Goal: Task Accomplishment & Management: Use online tool/utility

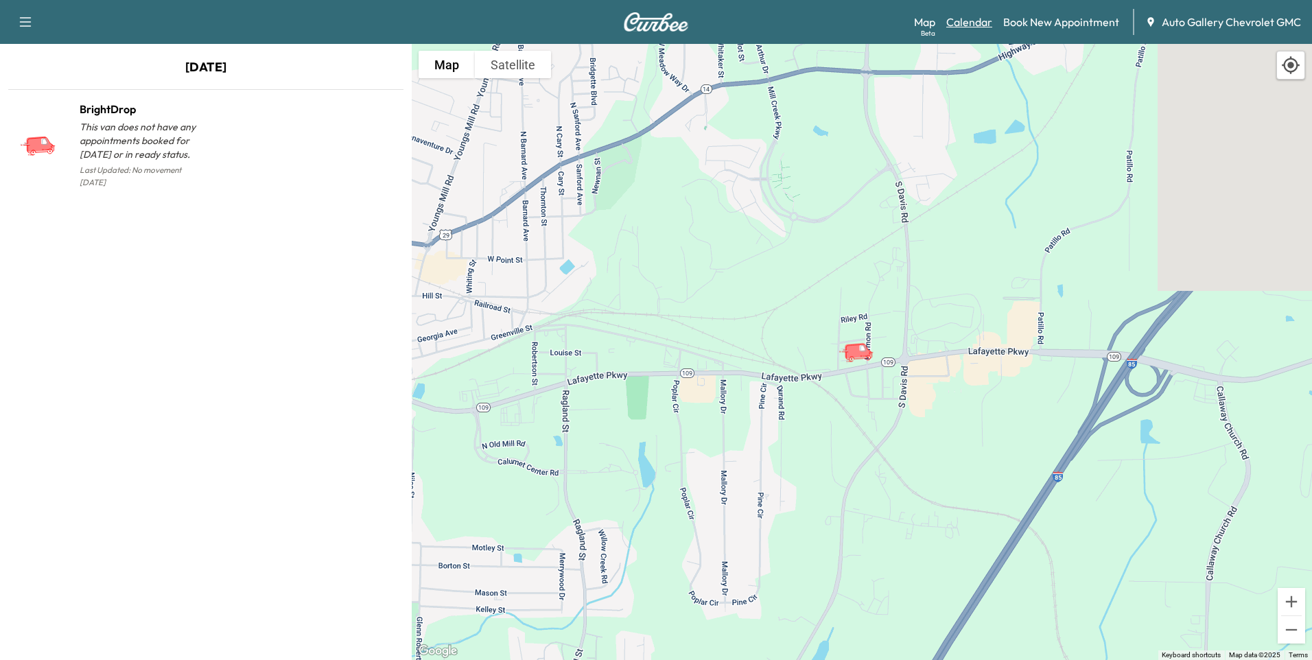
click at [976, 19] on link "Calendar" at bounding box center [969, 22] width 46 height 16
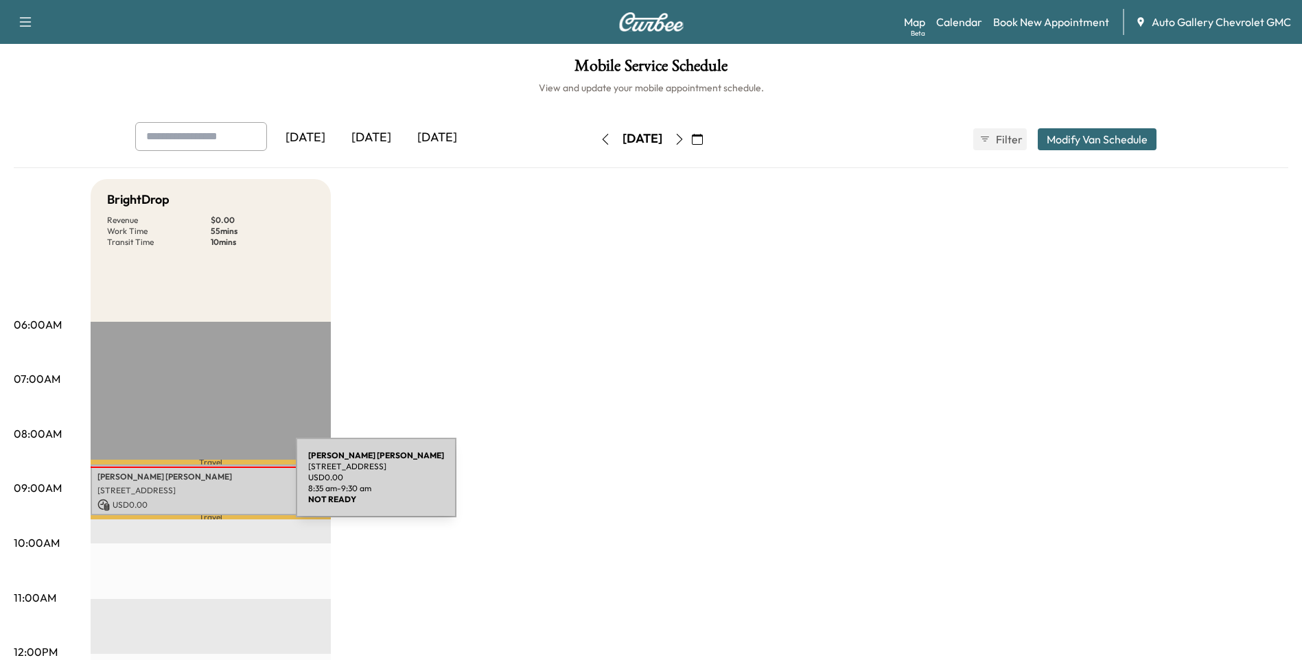
click at [193, 486] on p "[STREET_ADDRESS]" at bounding box center [210, 490] width 226 height 11
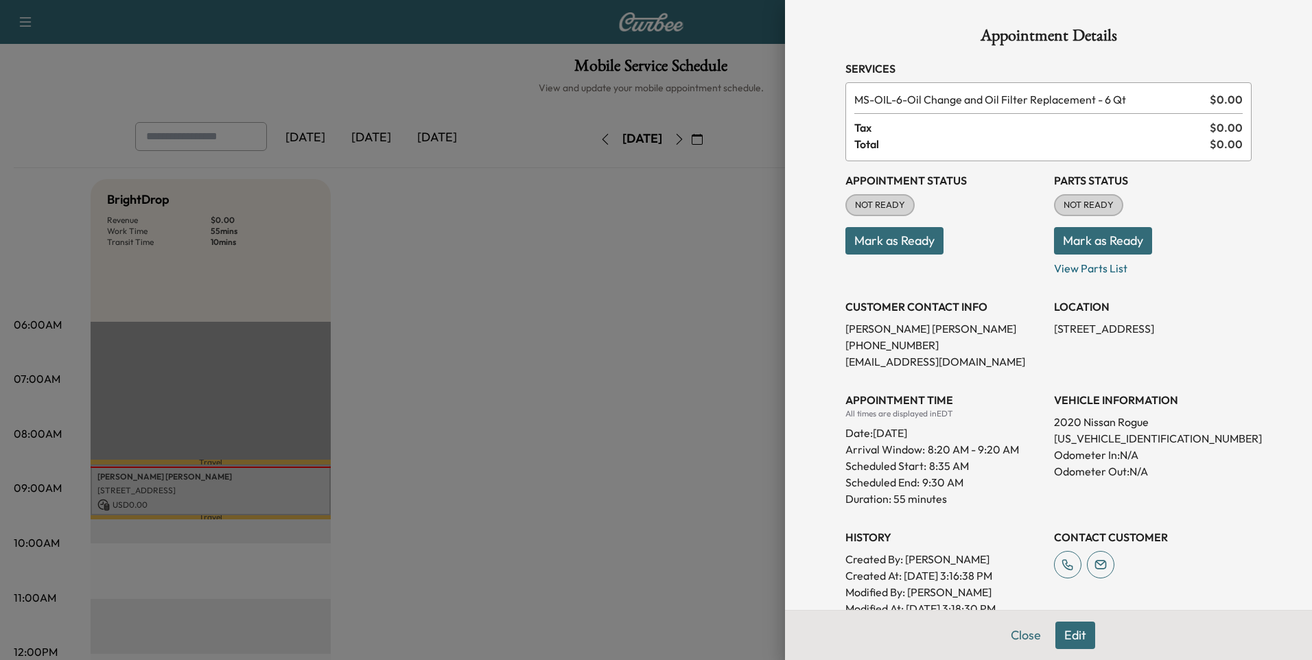
click at [1105, 245] on button "Mark as Ready" at bounding box center [1103, 240] width 98 height 27
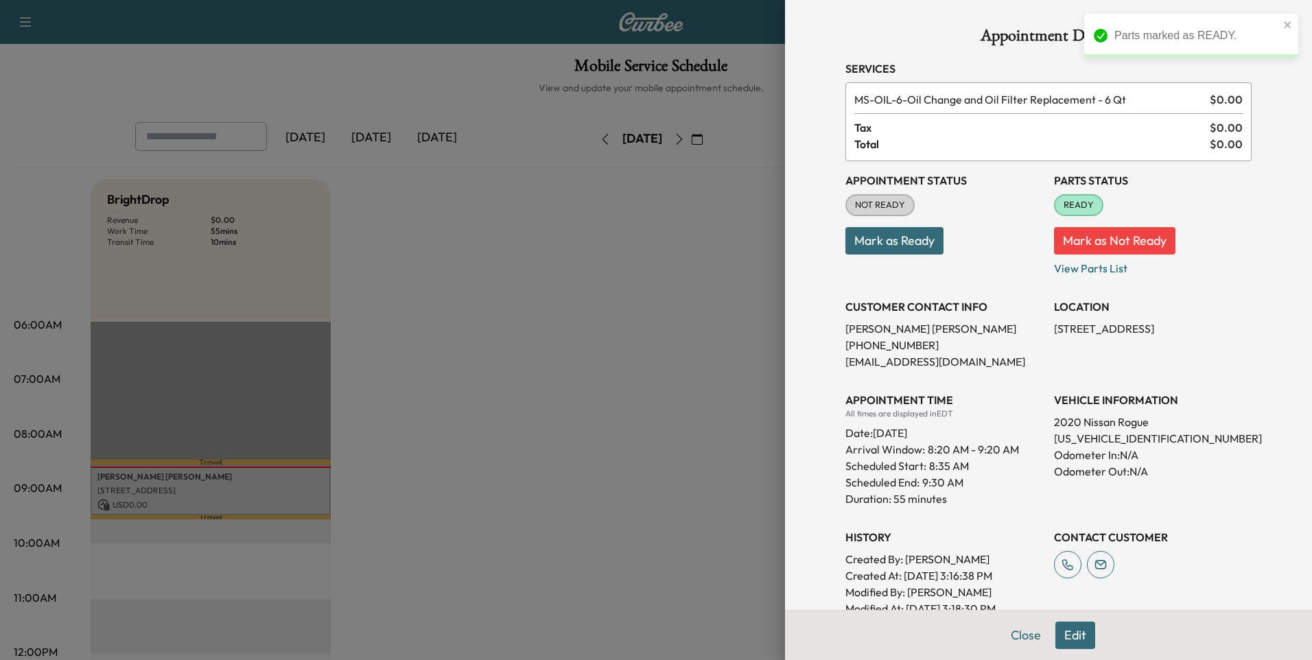
click at [874, 241] on button "Mark as Ready" at bounding box center [894, 240] width 98 height 27
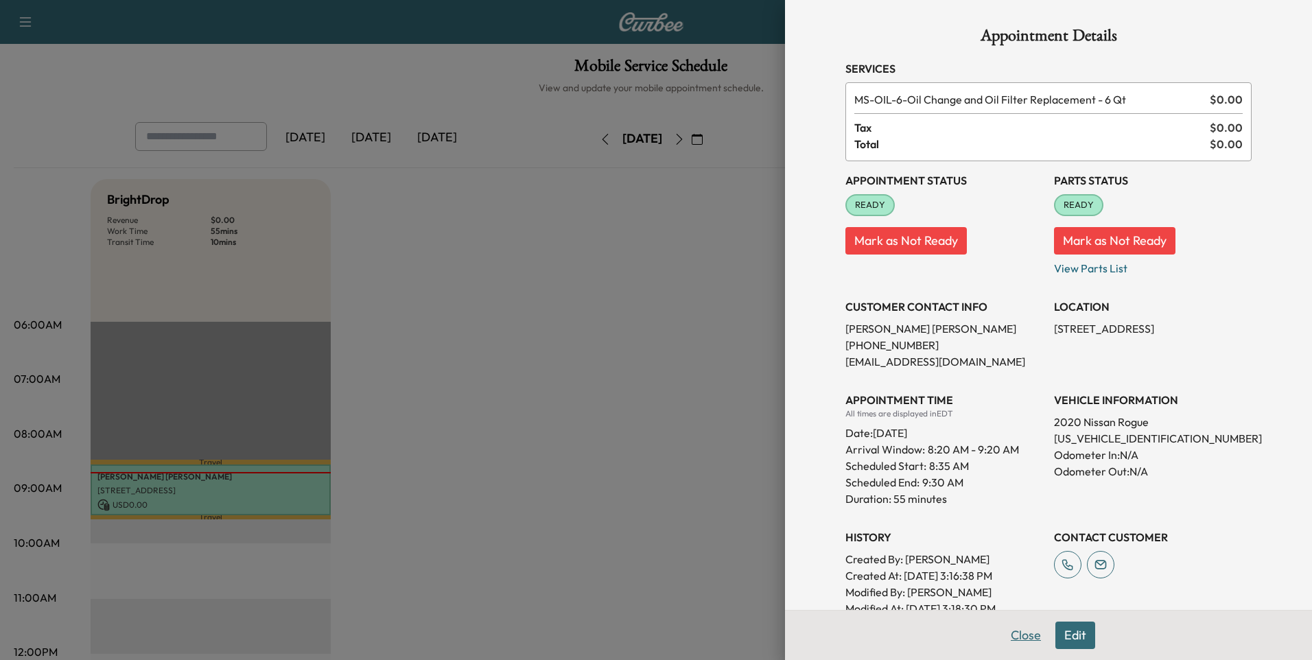
click at [1013, 640] on button "Close" at bounding box center [1026, 635] width 48 height 27
